Goal: Task Accomplishment & Management: Manage account settings

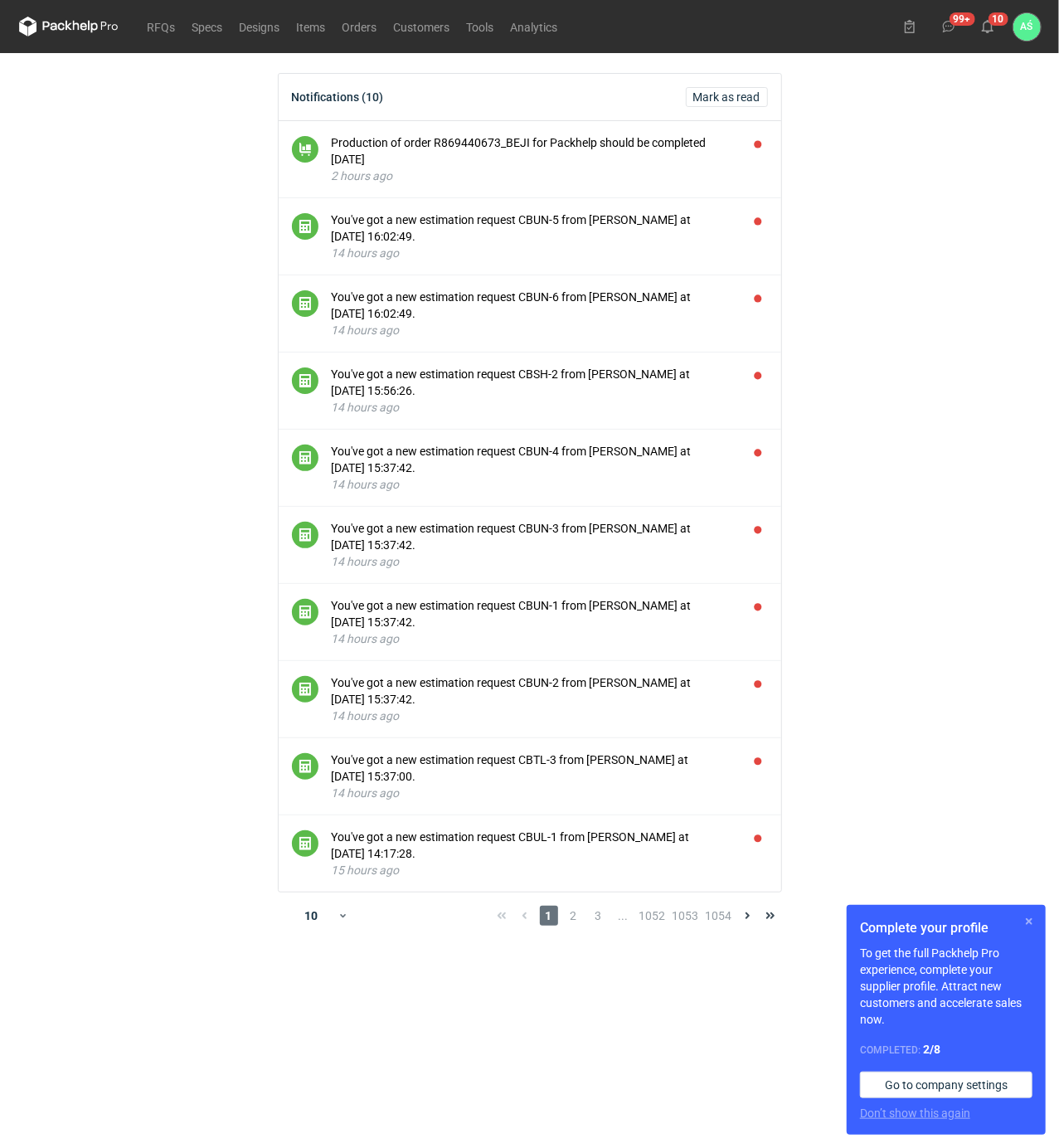
click at [1029, 922] on button "button" at bounding box center [1029, 921] width 20 height 20
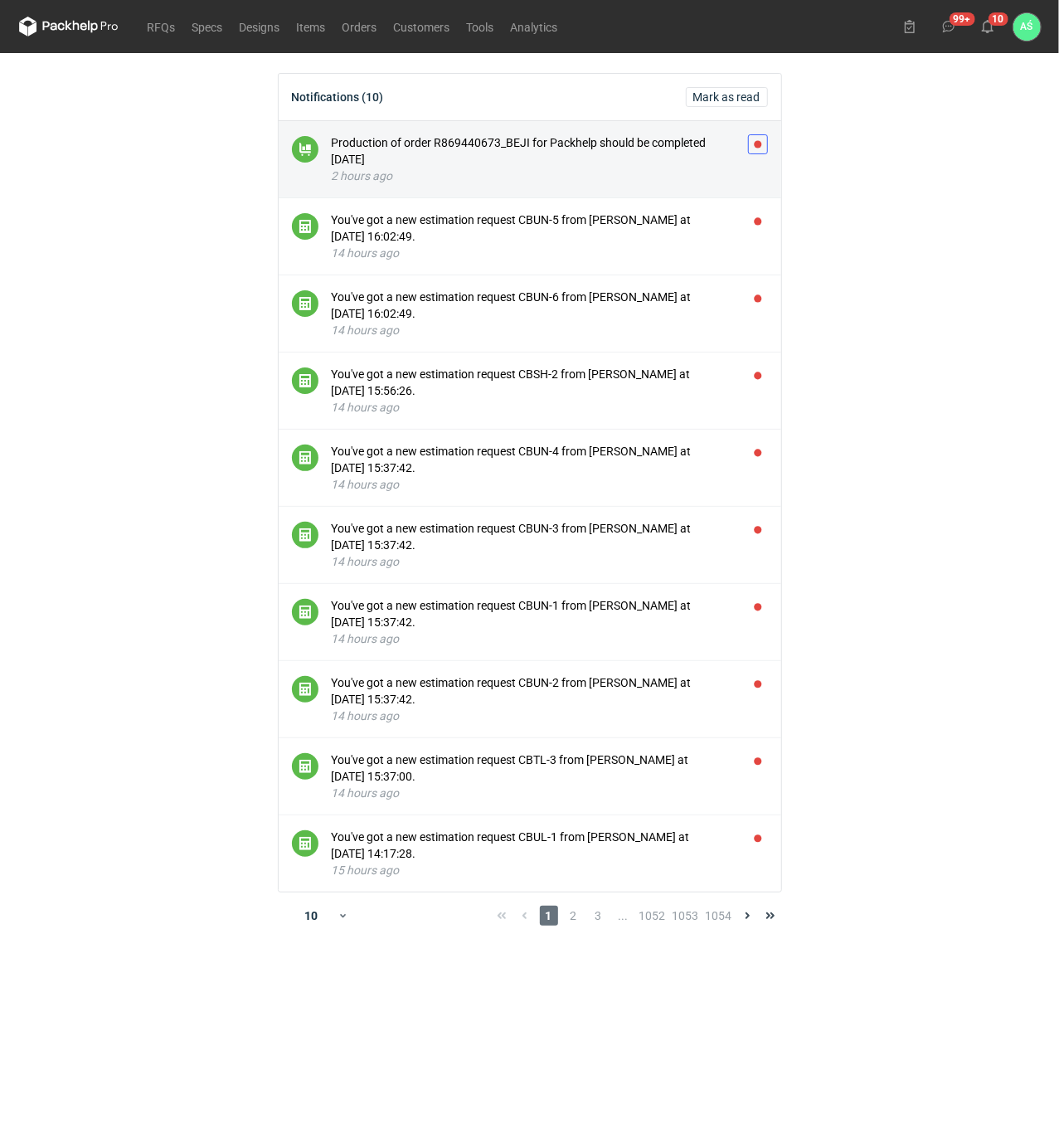
click at [755, 142] on button "button" at bounding box center [757, 144] width 20 height 20
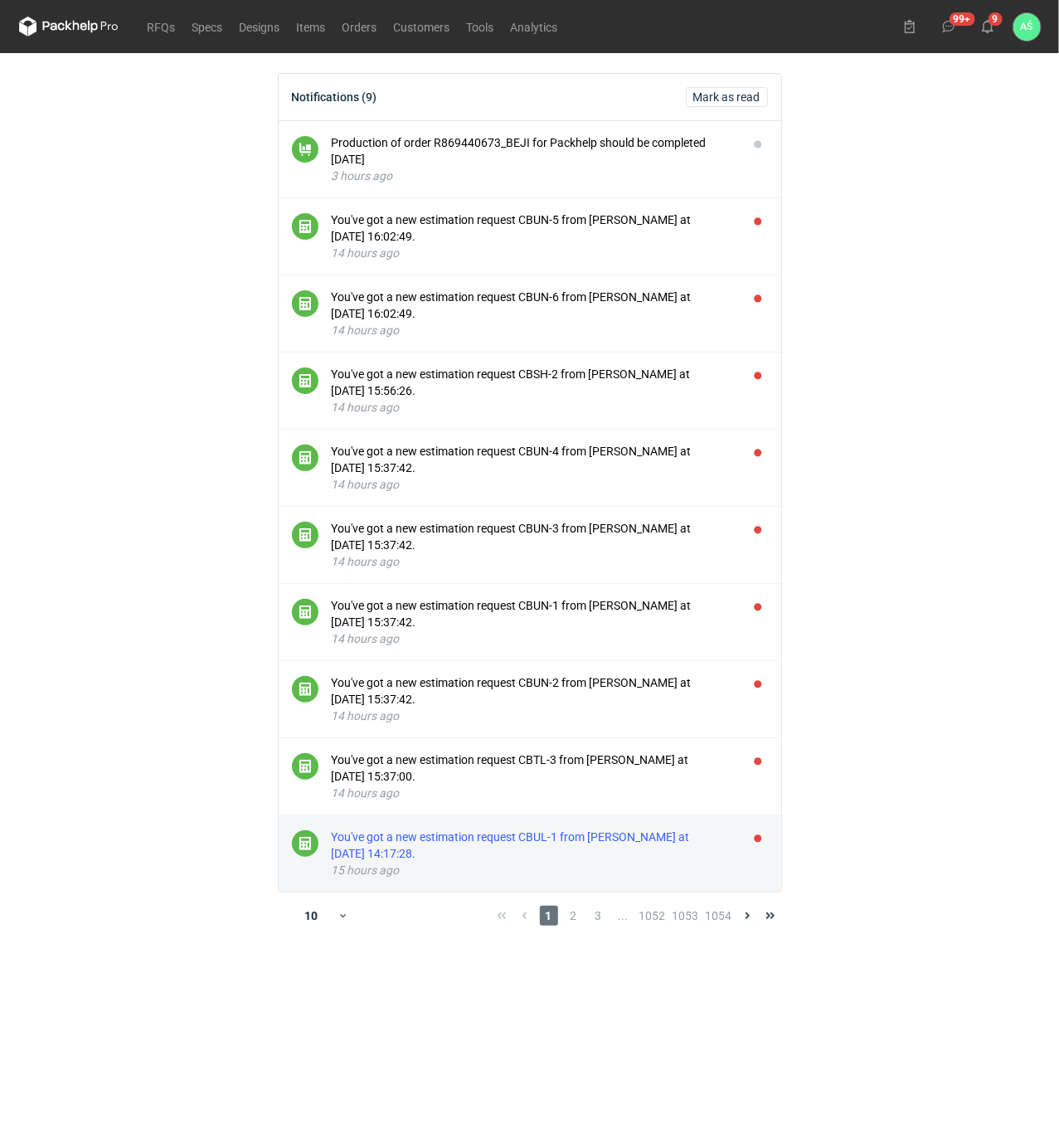
click at [415, 850] on div "You've got a new estimation request CBUL-1 from [PERSON_NAME] at [DATE] 14:17:2…" at bounding box center [533, 845] width 403 height 33
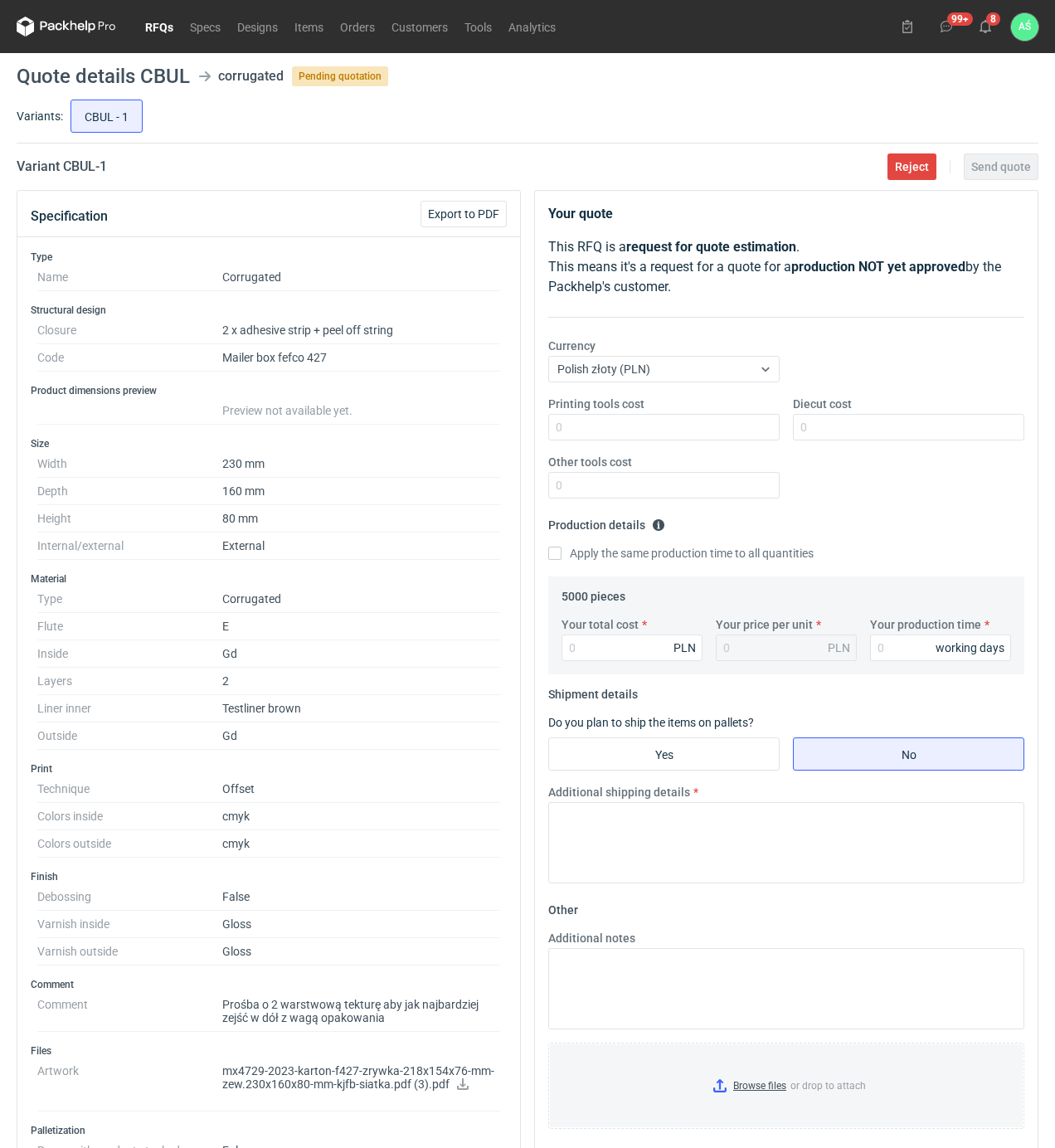
scroll to position [110, 0]
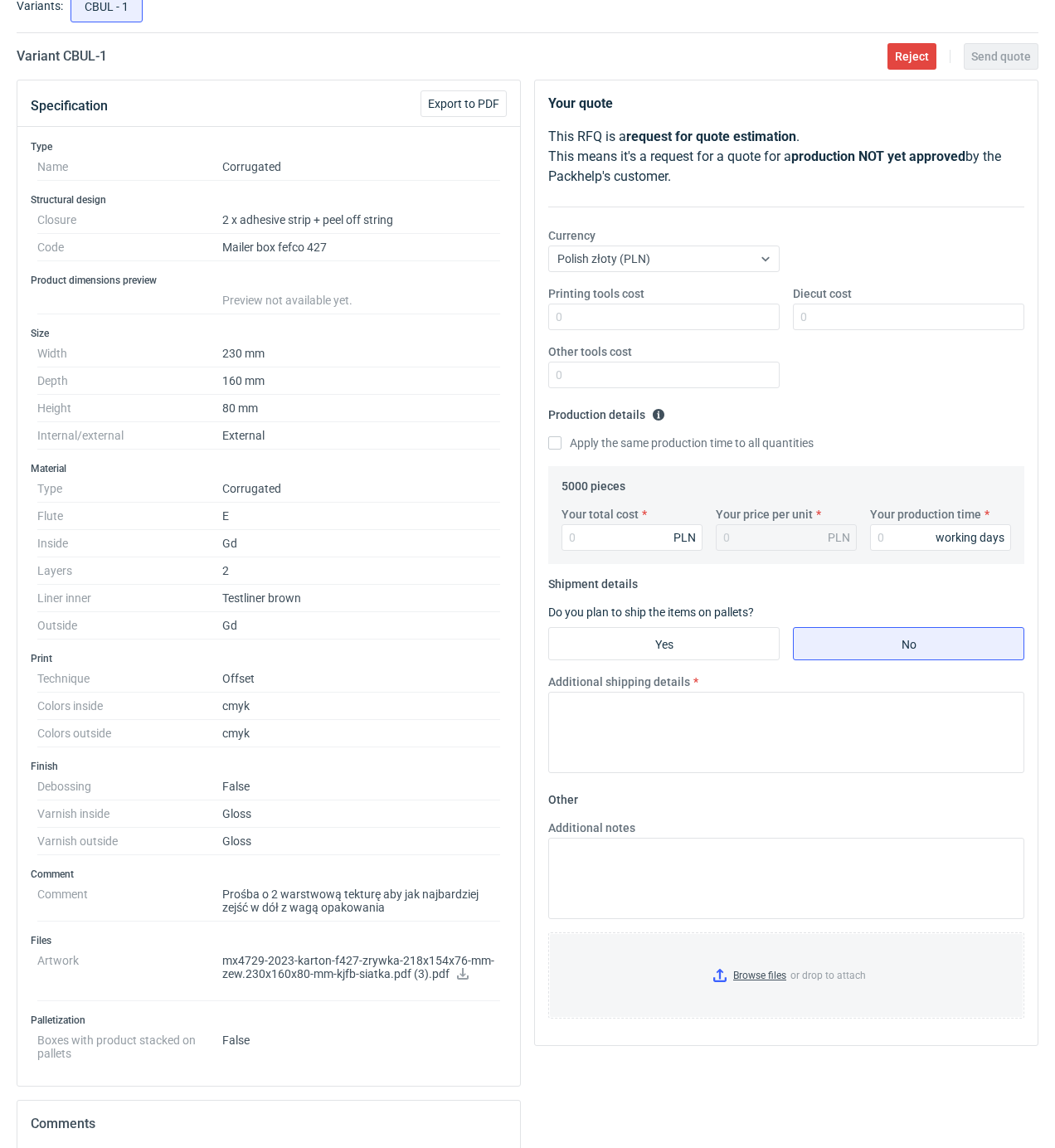
click at [466, 980] on icon at bounding box center [462, 973] width 13 height 11
